Goal: Task Accomplishment & Management: Manage account settings

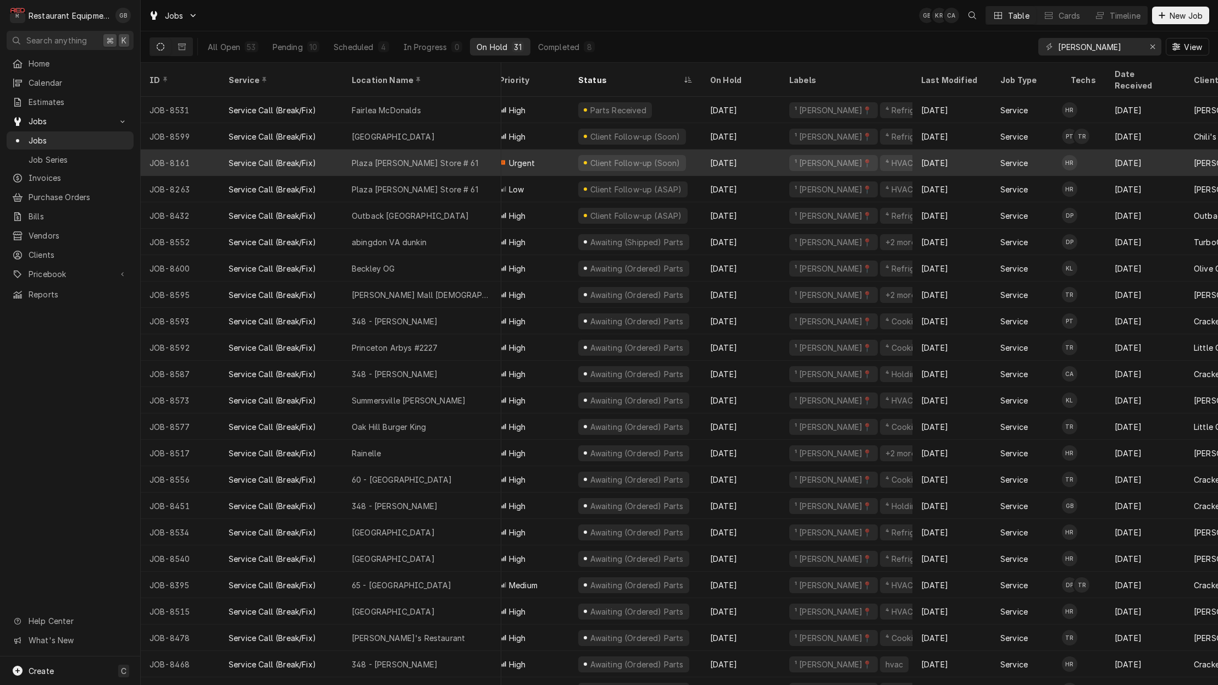
scroll to position [0, 11]
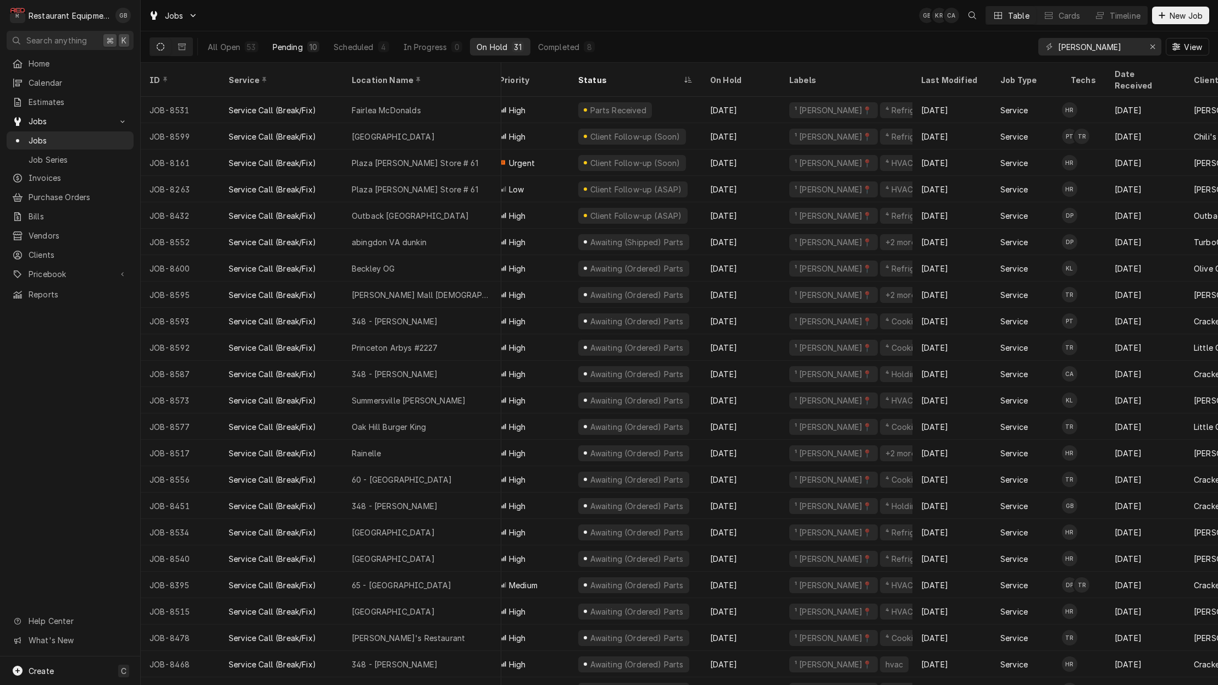
click at [296, 53] on button "Pending 10" at bounding box center [296, 47] width 60 height 18
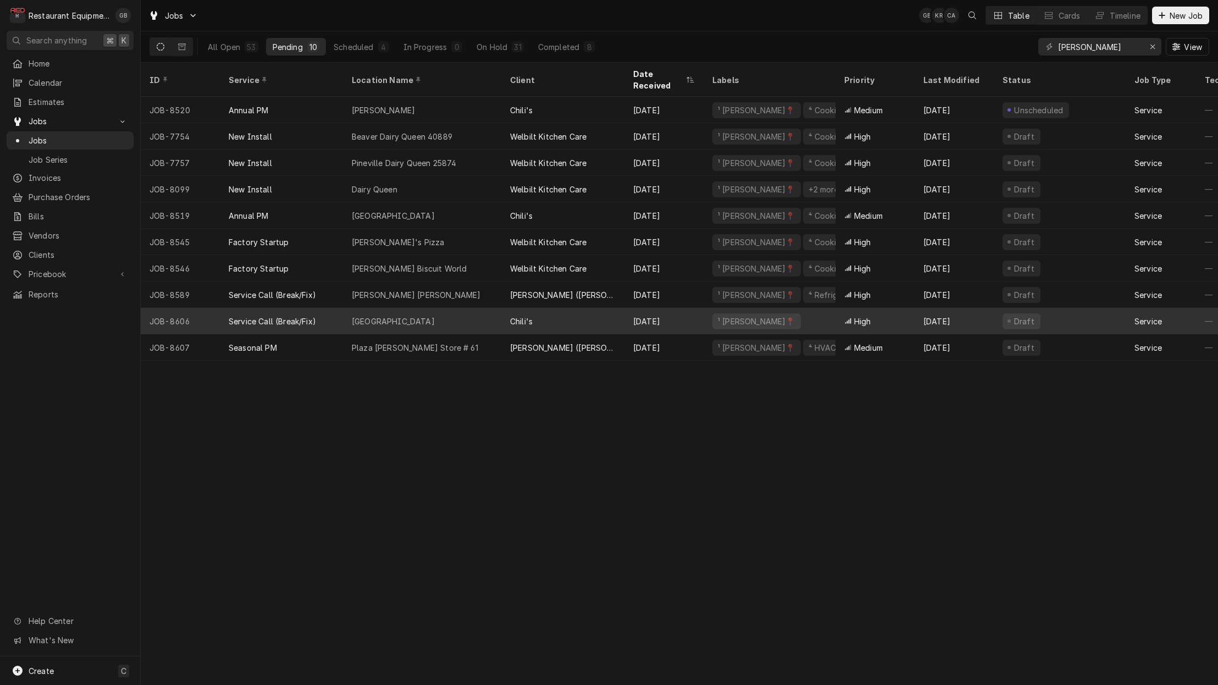
click at [396, 308] on div "[GEOGRAPHIC_DATA]" at bounding box center [422, 321] width 158 height 26
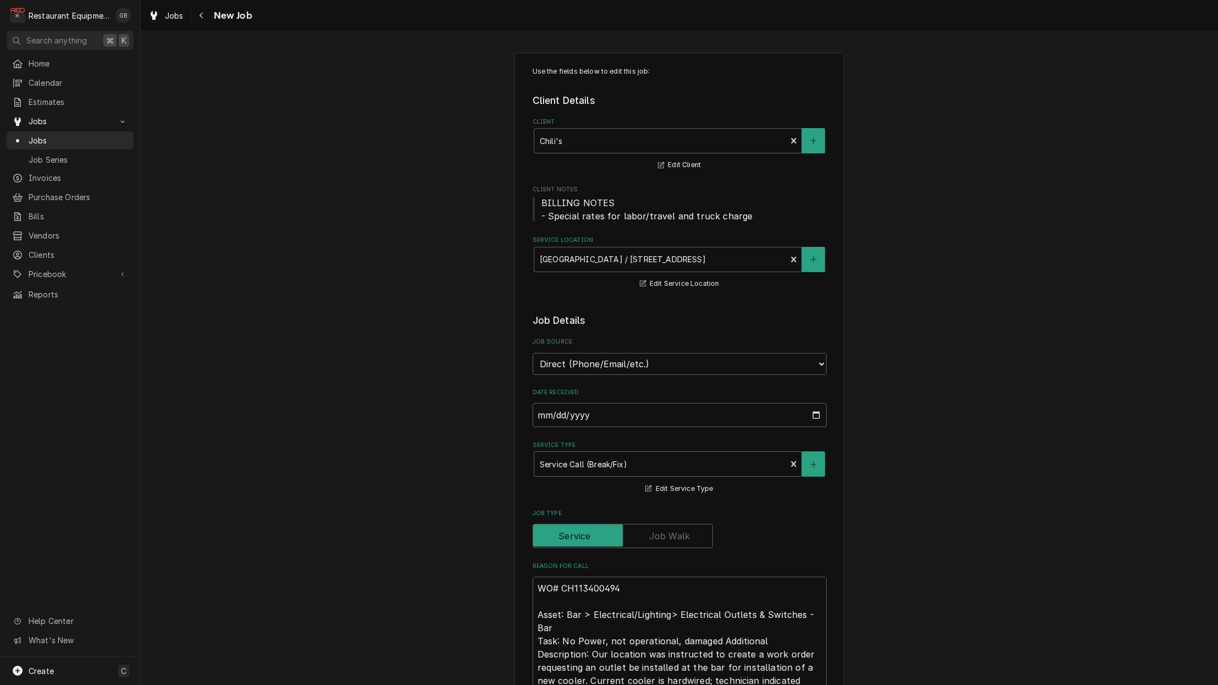
type textarea "x"
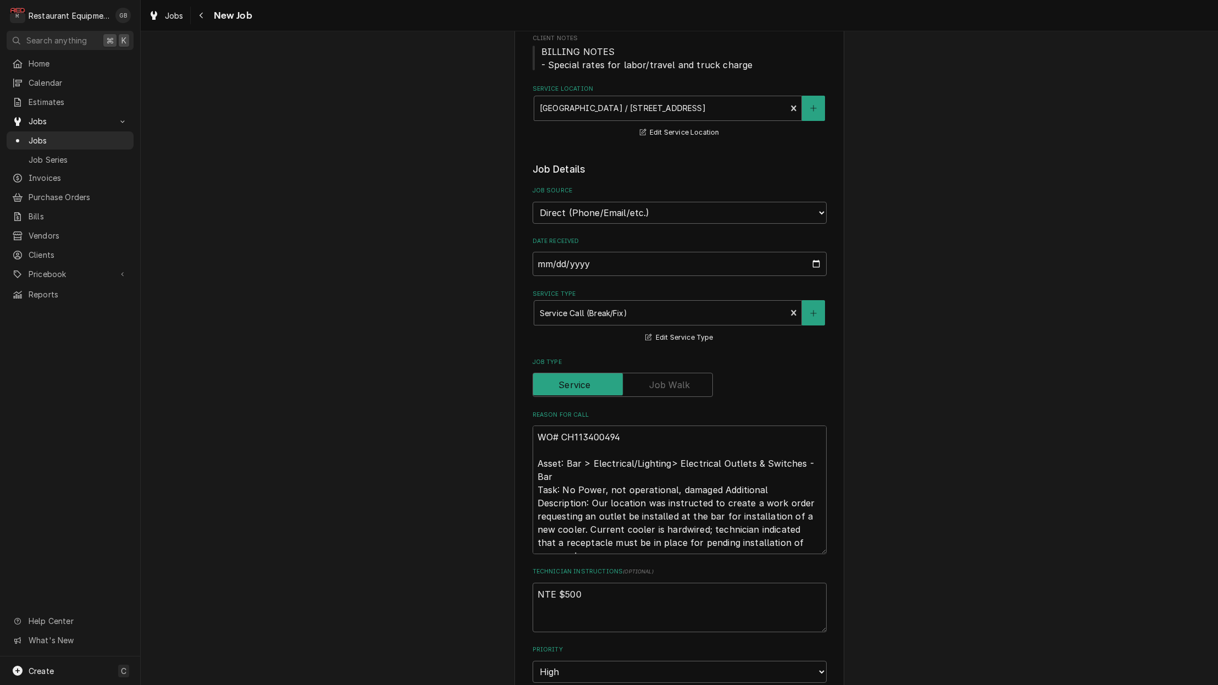
scroll to position [156, 0]
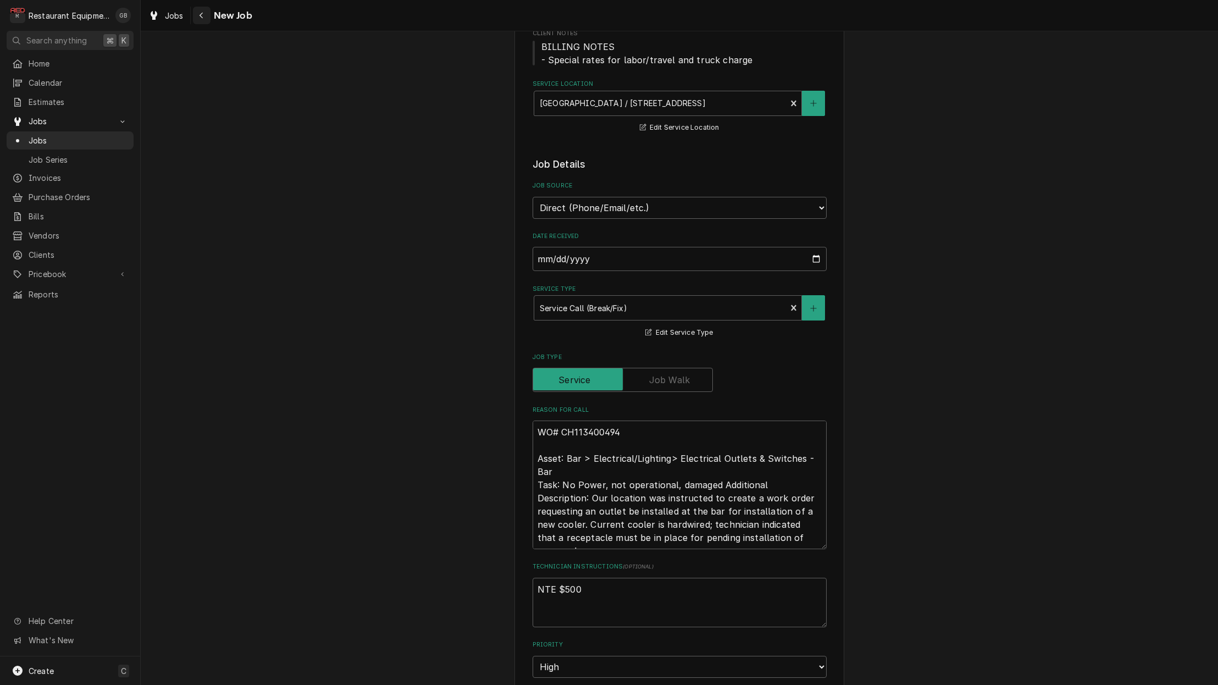
click at [206, 18] on div "Navigate back" at bounding box center [201, 15] width 11 height 11
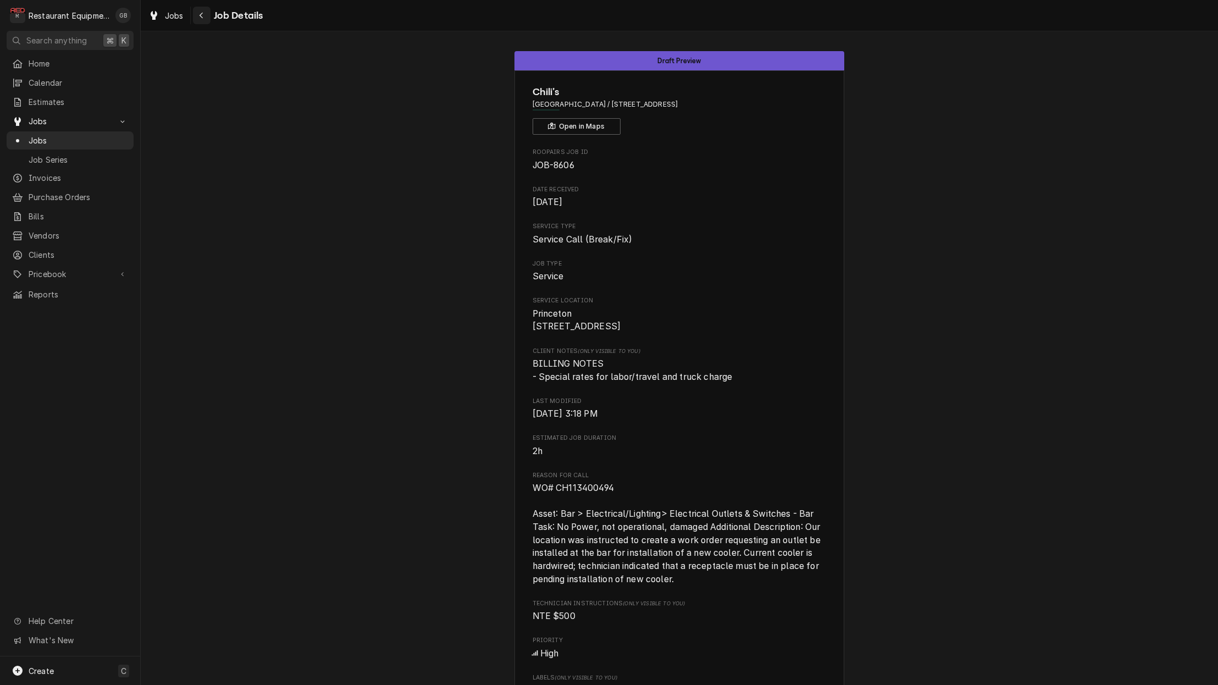
click at [205, 18] on div "Navigate back" at bounding box center [201, 15] width 11 height 11
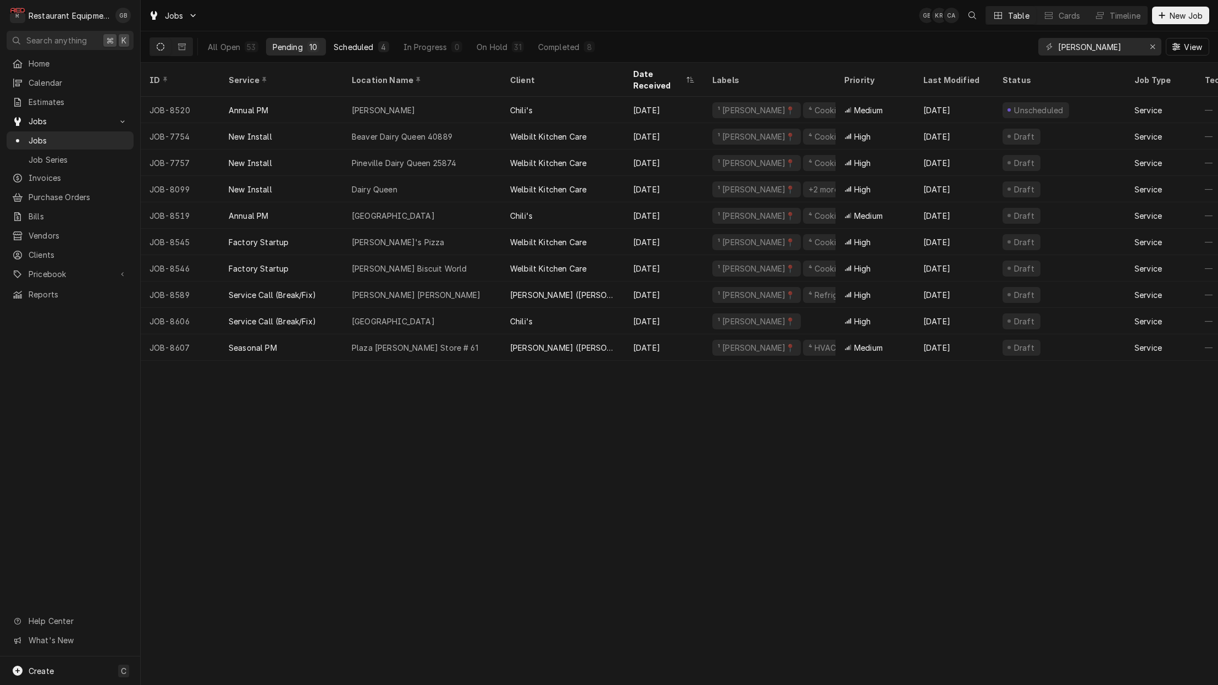
click at [360, 45] on div "Scheduled" at bounding box center [354, 47] width 40 height 12
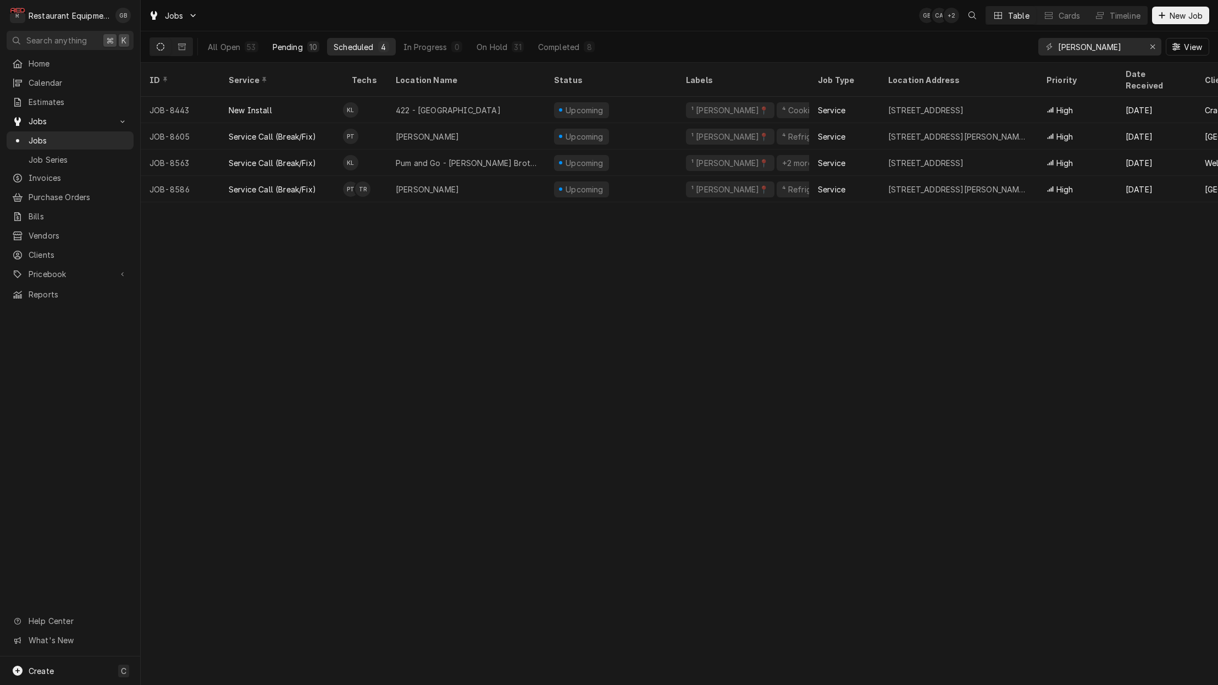
click at [300, 48] on div "Pending" at bounding box center [288, 47] width 30 height 12
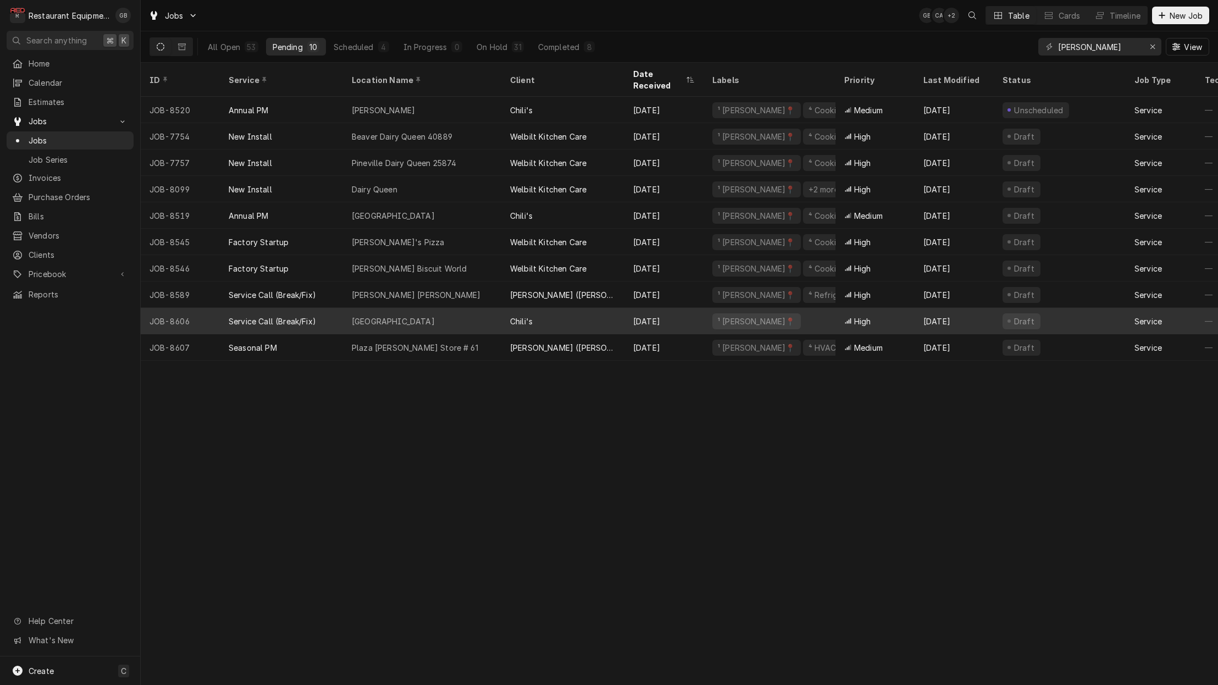
click at [300, 308] on div "Service Call (Break/Fix)" at bounding box center [281, 321] width 123 height 26
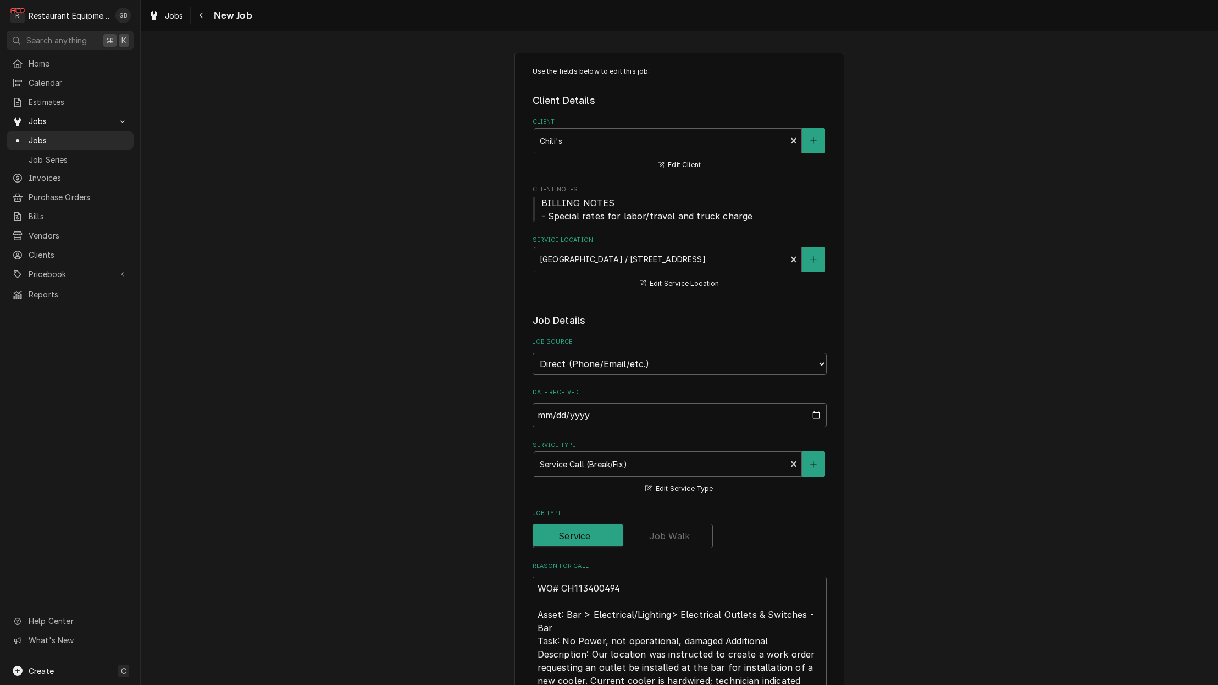
type textarea "x"
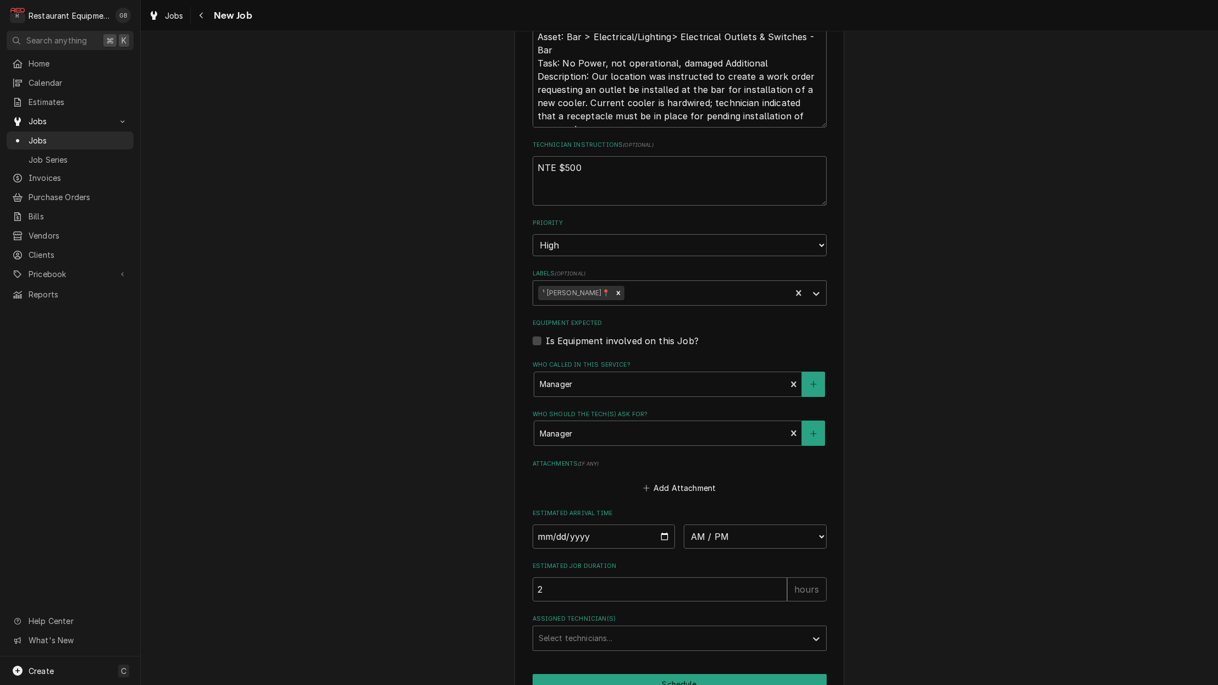
scroll to position [577, 0]
click at [562, 526] on input "Date" at bounding box center [604, 538] width 143 height 24
click at [567, 526] on input "Date" at bounding box center [604, 538] width 143 height 24
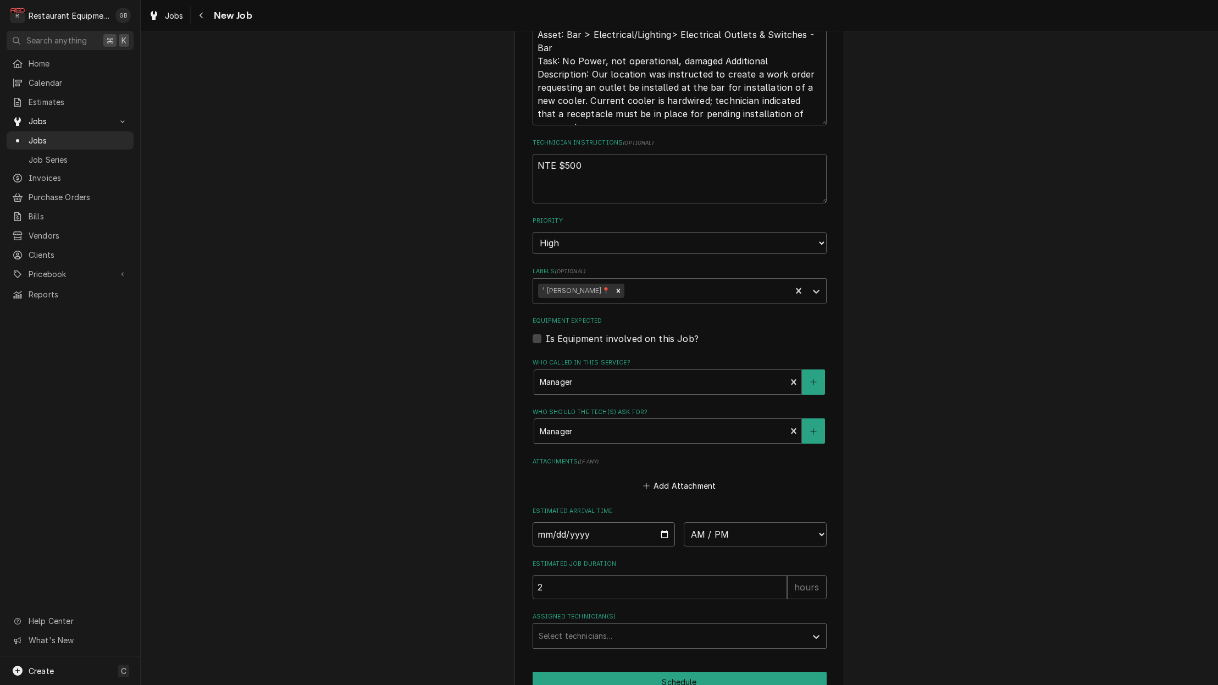
click at [571, 522] on input "Date" at bounding box center [604, 534] width 143 height 24
click at [554, 521] on input "Date" at bounding box center [604, 533] width 143 height 24
type input "2025-08-20"
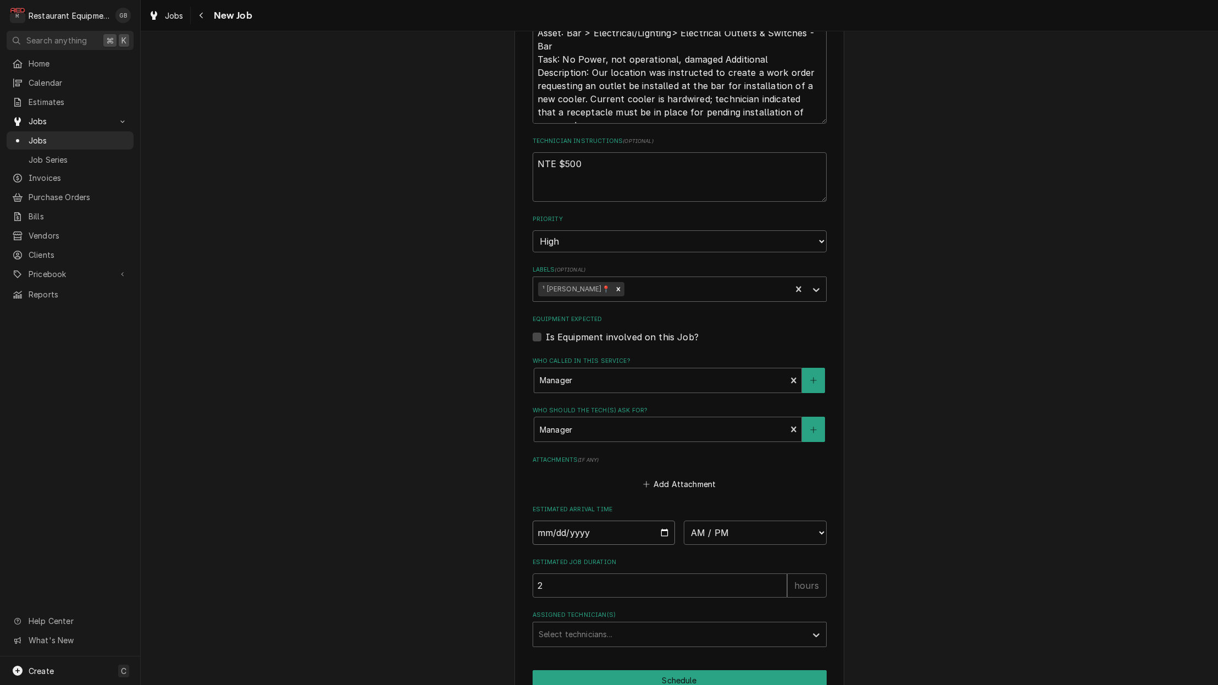
type textarea "x"
select select "10:15:00"
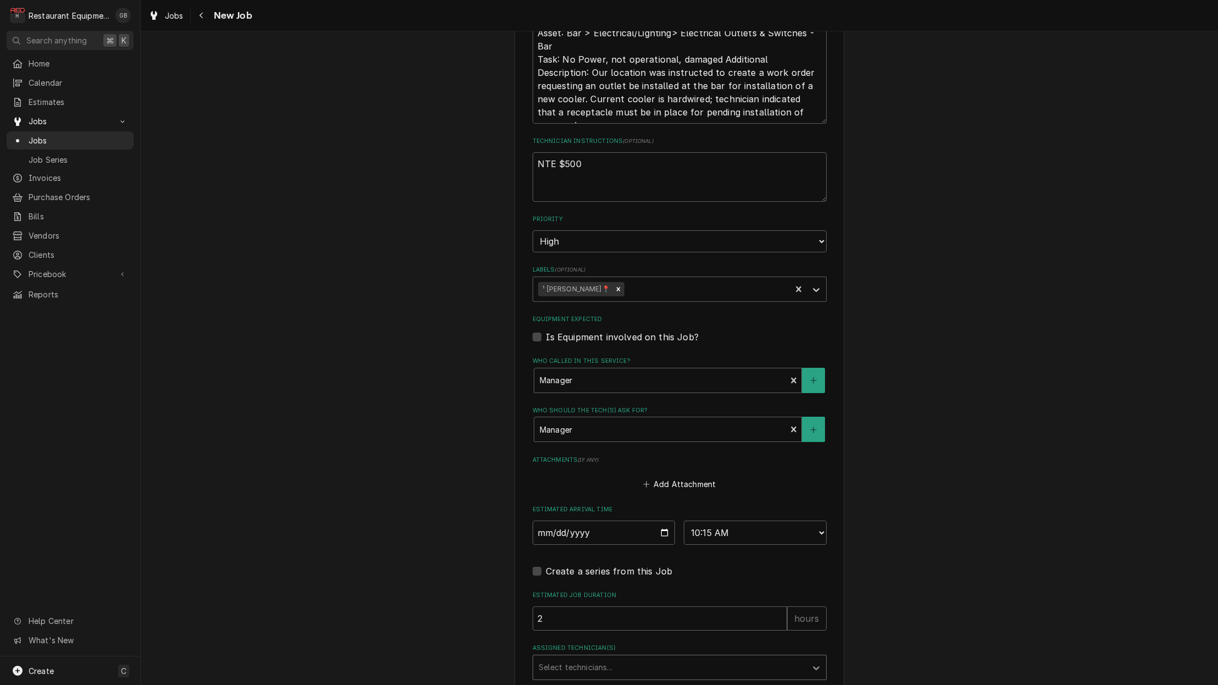
click at [814, 663] on icon "Assigned Technician(s)" at bounding box center [816, 668] width 11 height 11
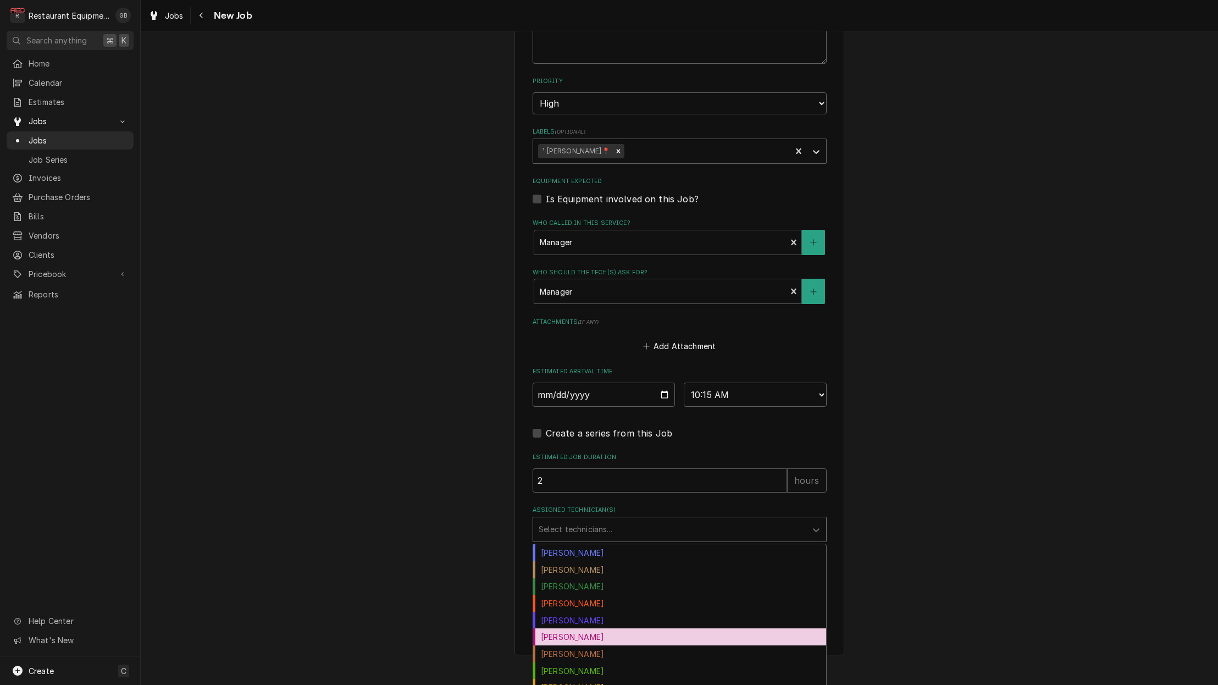
scroll to position [720, 0]
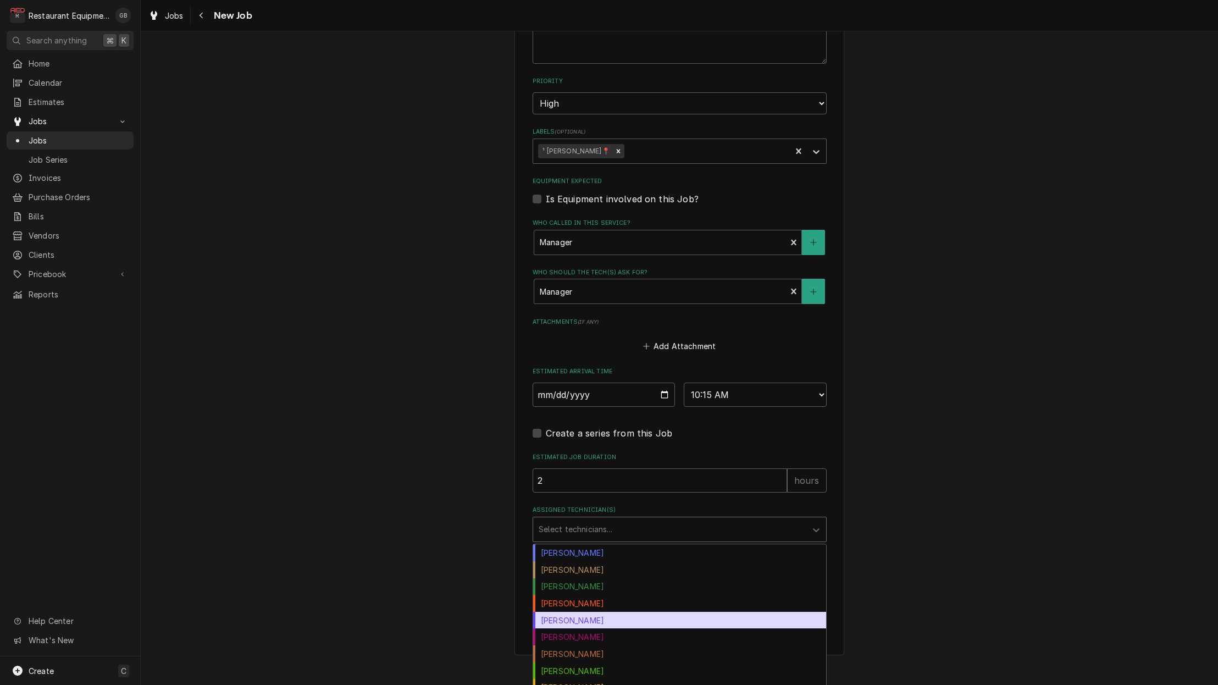
click at [588, 612] on div "Donovan Pruitt" at bounding box center [679, 620] width 293 height 17
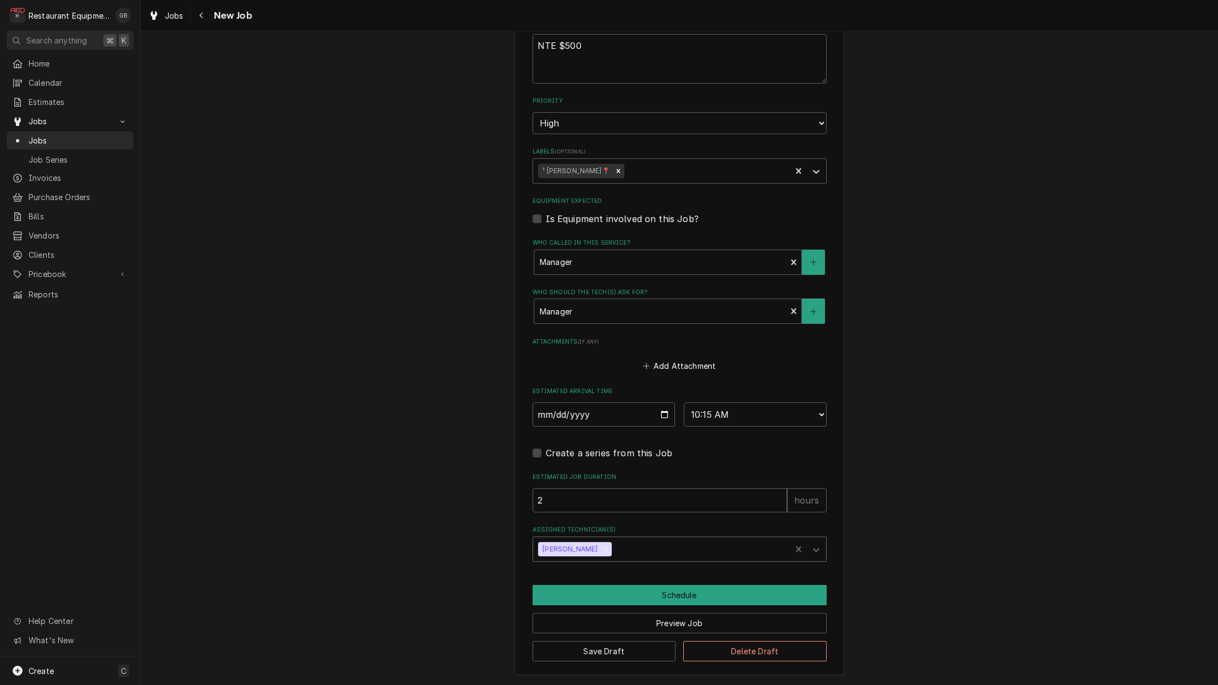
scroll to position [675, 0]
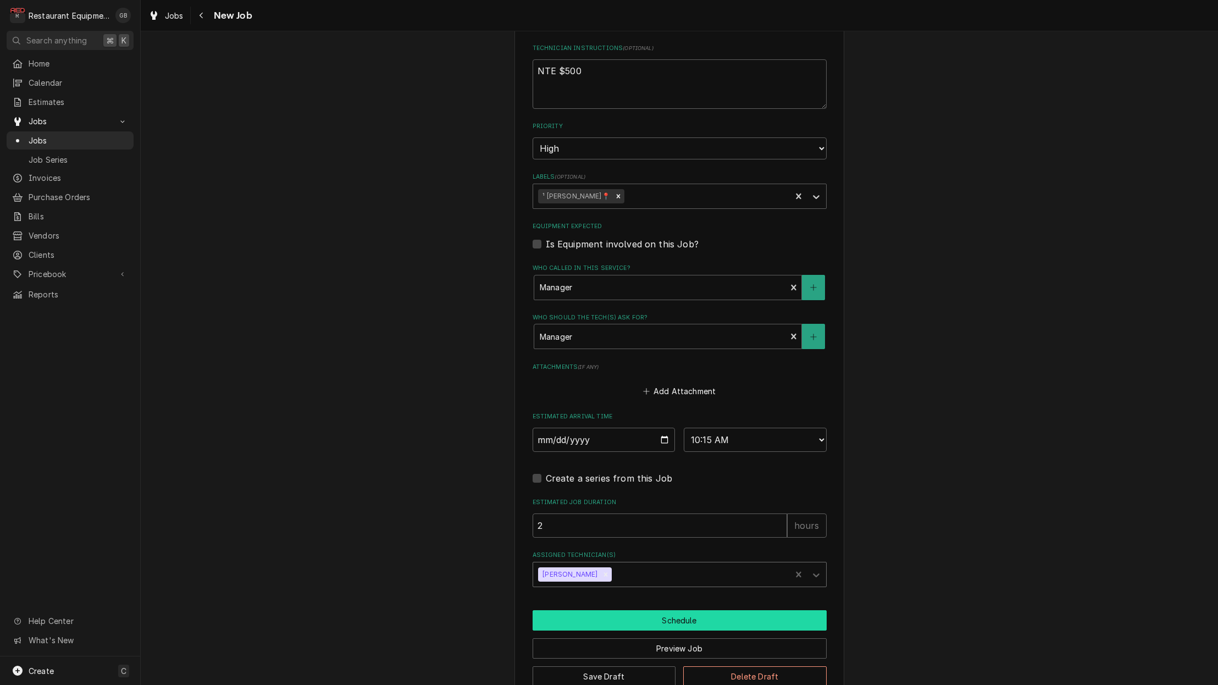
click at [700, 610] on button "Schedule" at bounding box center [680, 620] width 294 height 20
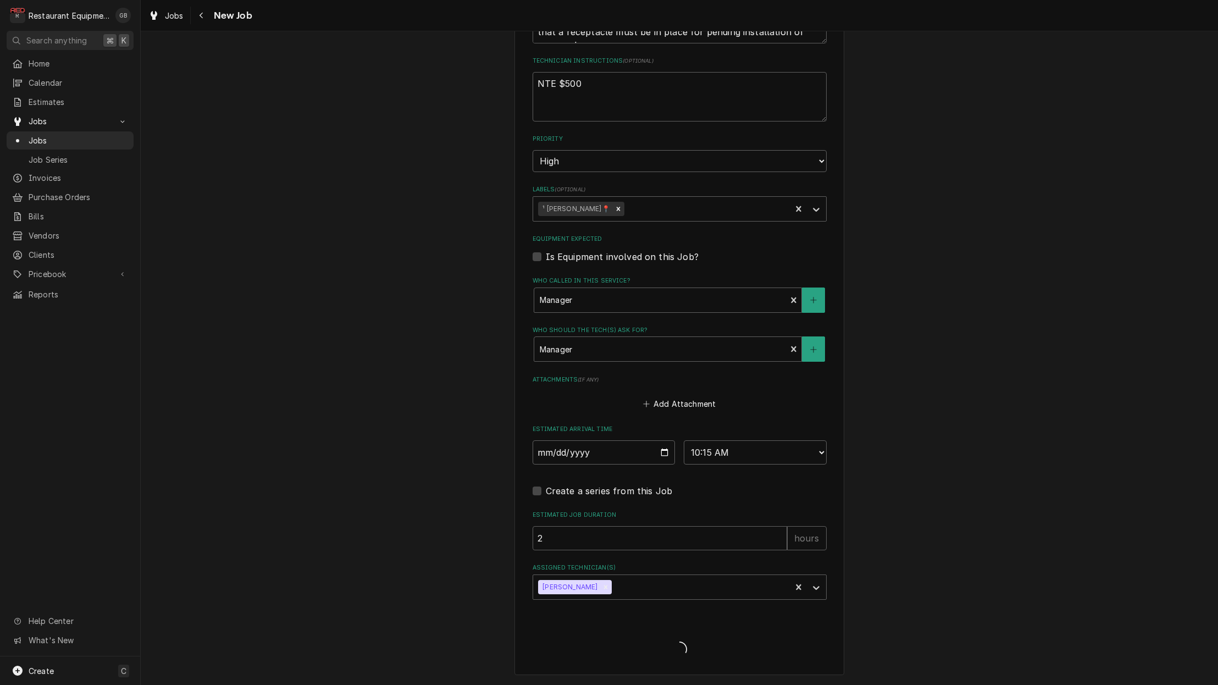
scroll to position [637, 0]
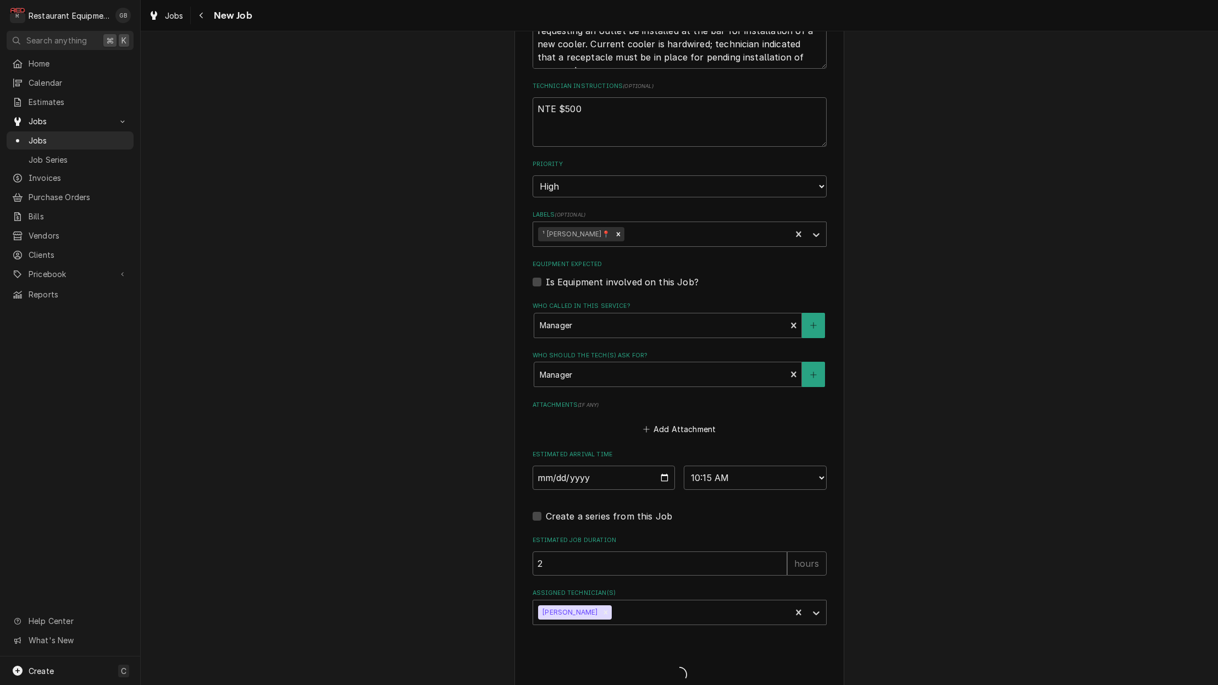
type textarea "x"
